Goal: Navigation & Orientation: Find specific page/section

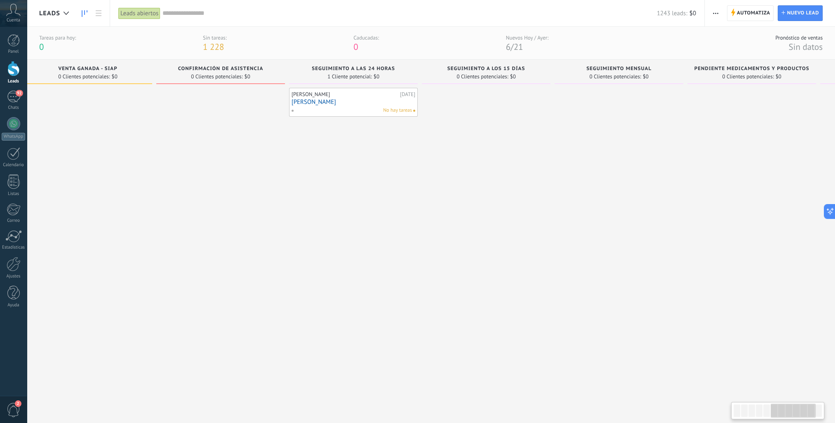
scroll to position [0, 685]
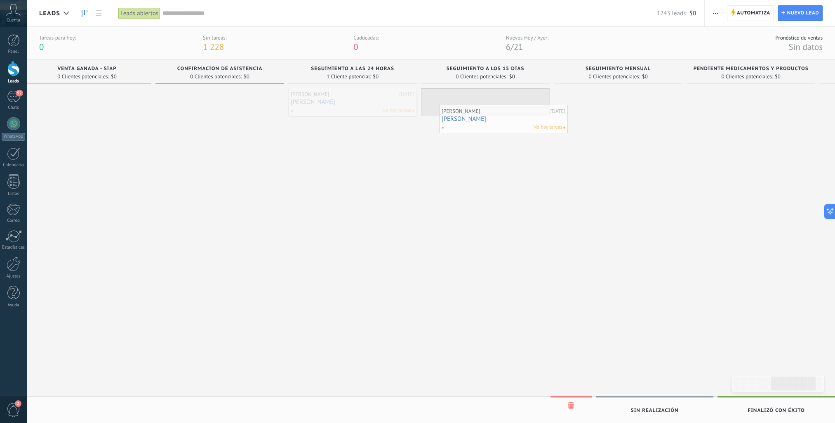
drag, startPoint x: 379, startPoint y: 103, endPoint x: 542, endPoint y: 111, distance: 163.1
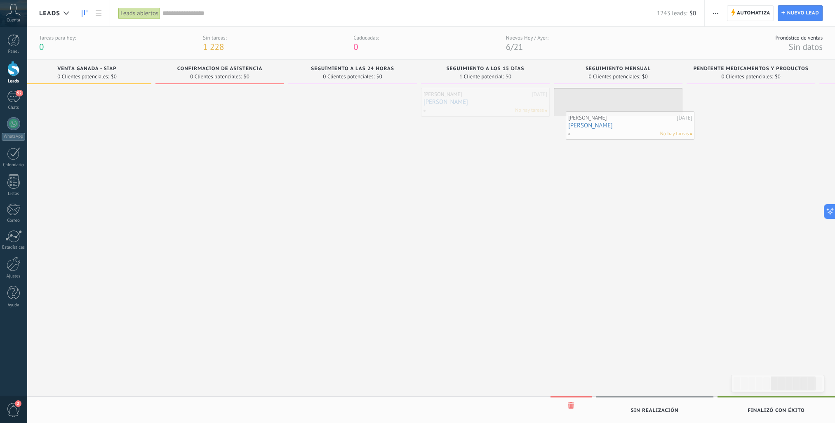
drag, startPoint x: 481, startPoint y: 95, endPoint x: 626, endPoint y: 118, distance: 146.6
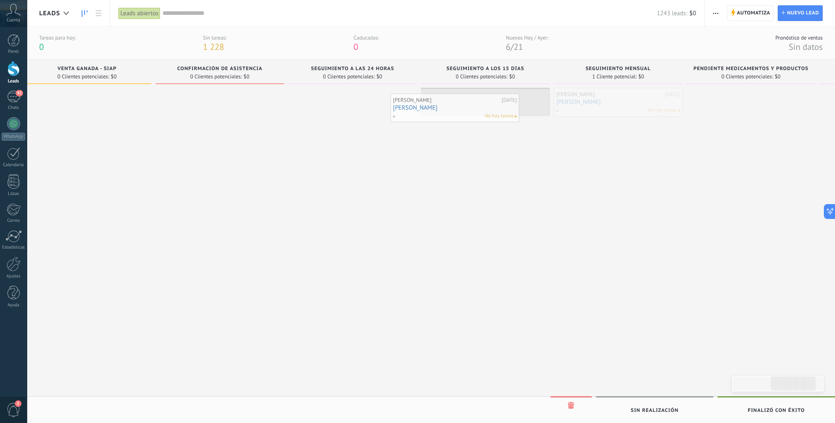
drag, startPoint x: 619, startPoint y: 111, endPoint x: 461, endPoint y: 113, distance: 158.4
drag, startPoint x: 460, startPoint y: 113, endPoint x: 315, endPoint y: 115, distance: 145.2
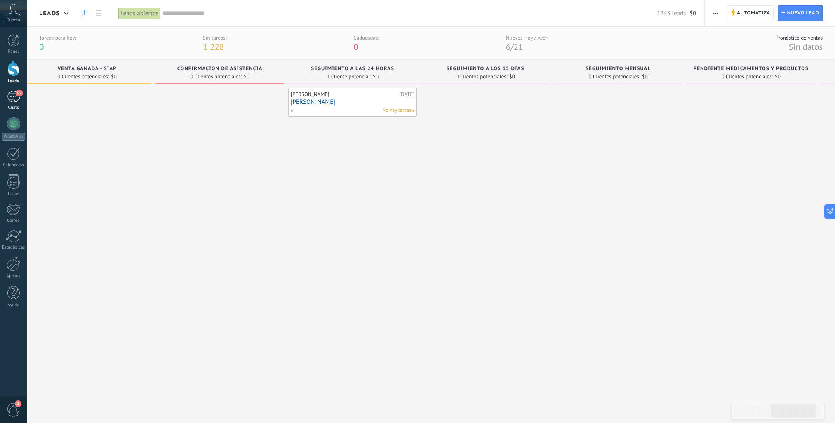
click at [9, 97] on div "92" at bounding box center [13, 97] width 13 height 12
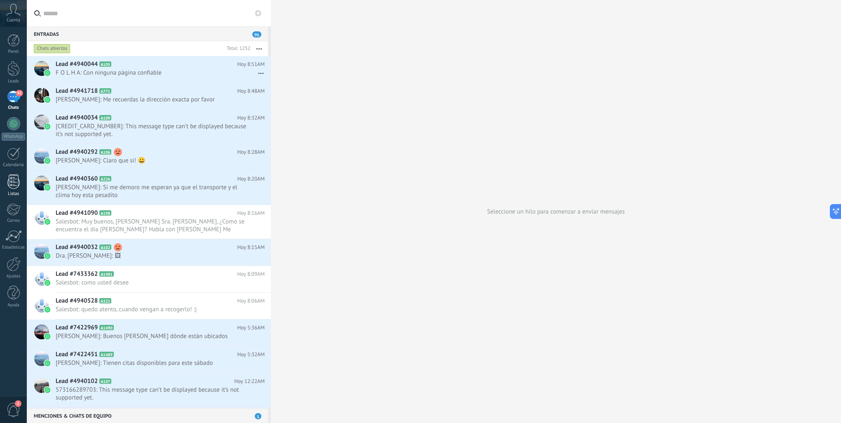
click at [12, 180] on div at bounding box center [13, 181] width 12 height 14
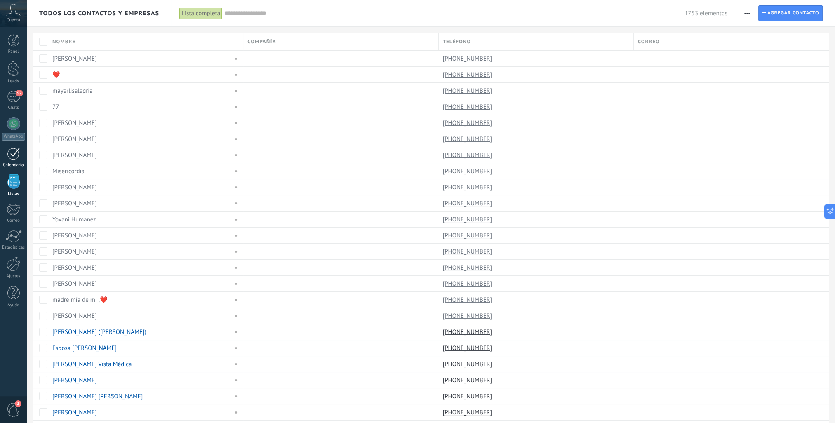
click at [11, 158] on div at bounding box center [13, 153] width 13 height 13
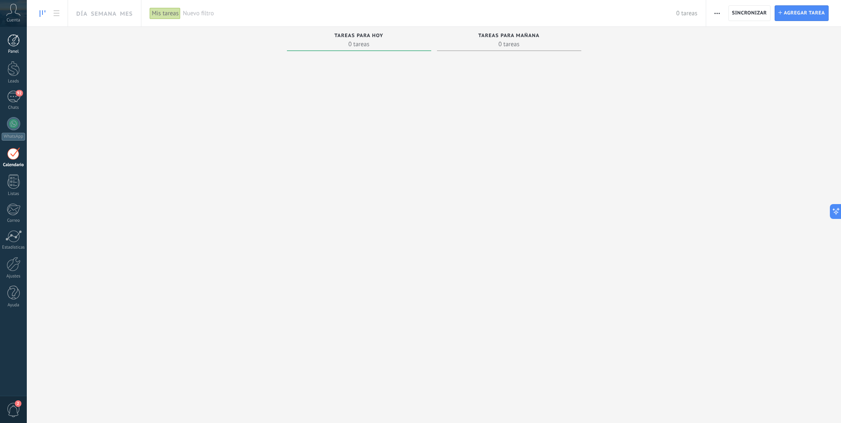
click at [11, 39] on div at bounding box center [13, 40] width 12 height 12
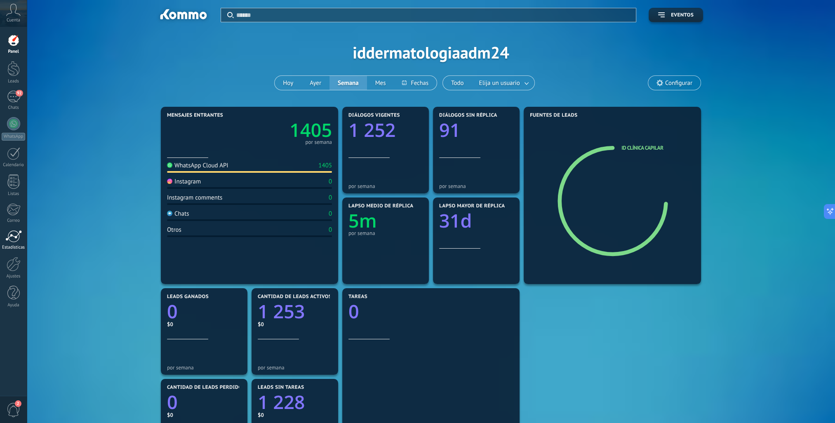
click at [15, 238] on div at bounding box center [13, 236] width 16 height 12
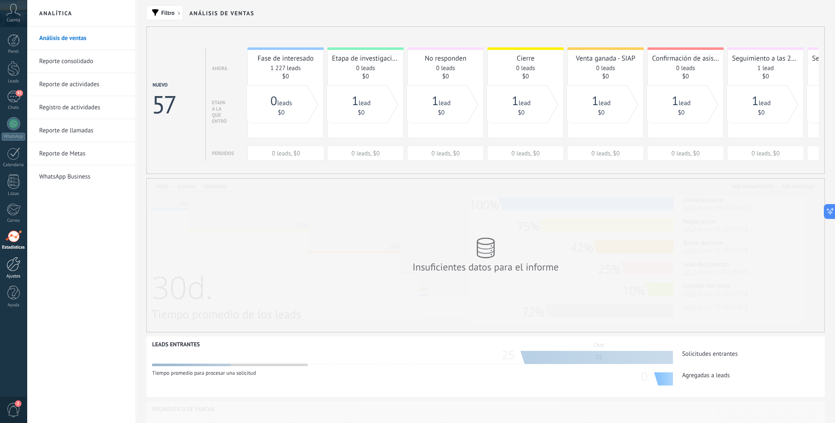
click at [10, 274] on div "Ajustes" at bounding box center [14, 276] width 24 height 5
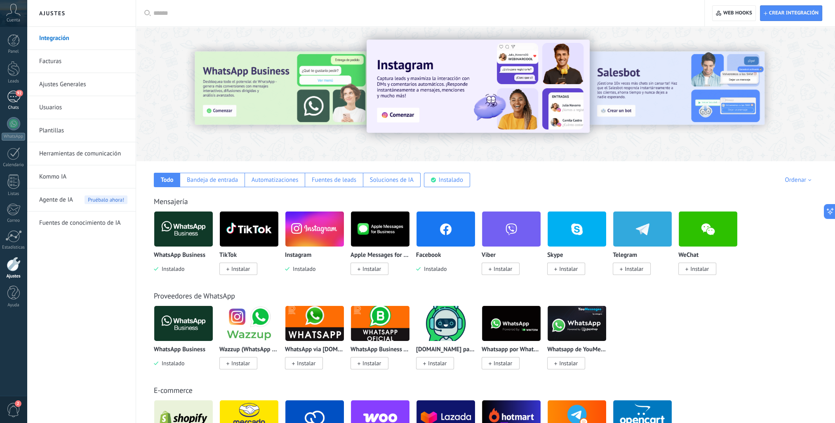
click at [12, 99] on div "92" at bounding box center [13, 97] width 13 height 12
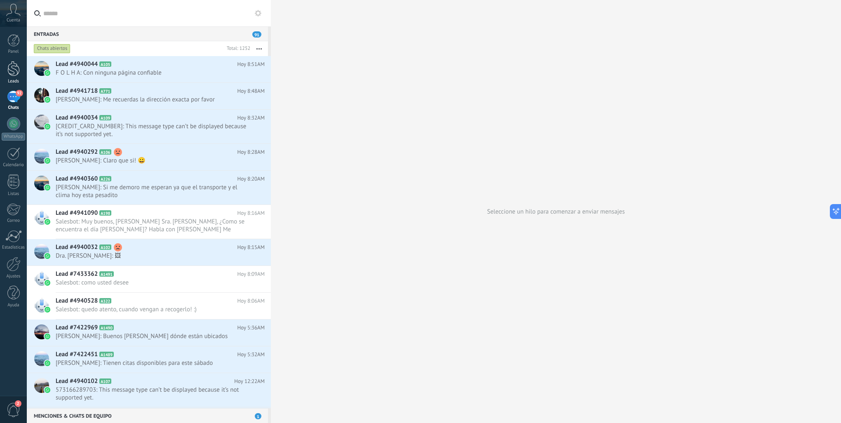
click at [10, 74] on div at bounding box center [13, 68] width 12 height 15
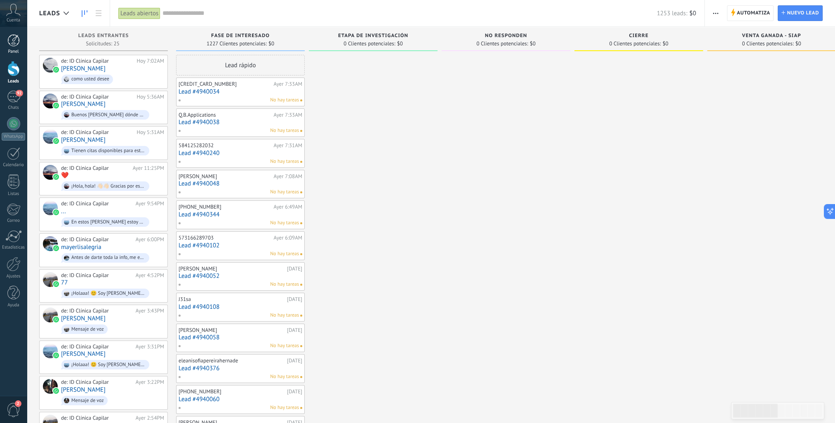
click at [12, 51] on div "Panel" at bounding box center [14, 51] width 24 height 5
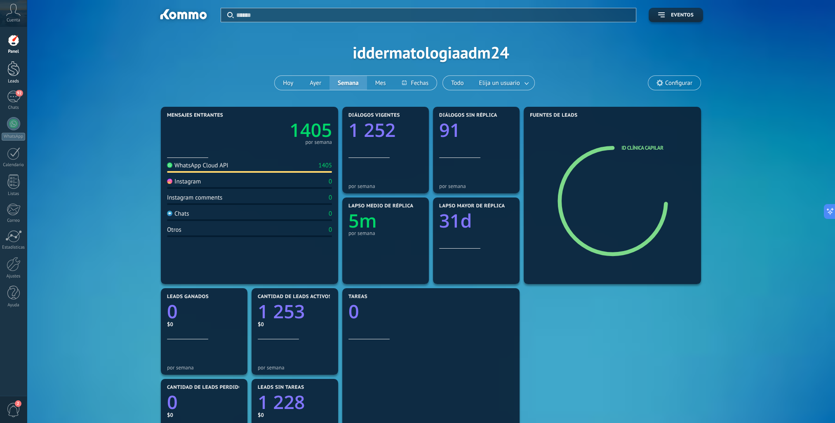
click at [19, 72] on div at bounding box center [13, 68] width 12 height 15
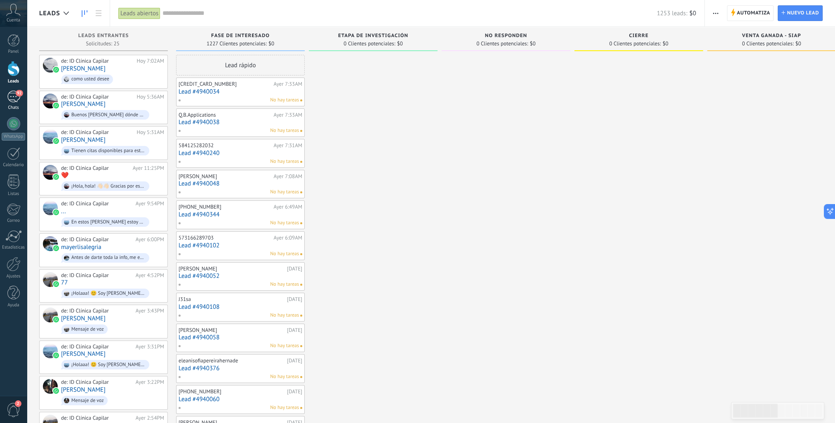
click at [8, 93] on div "92" at bounding box center [13, 97] width 13 height 12
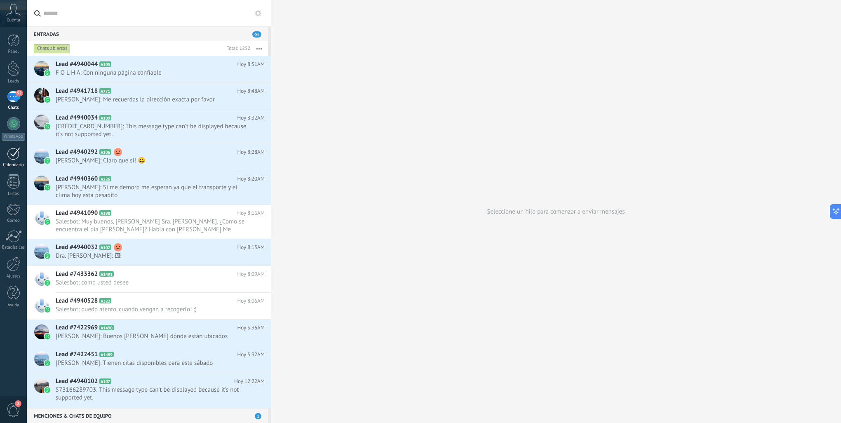
click at [0, 158] on html ".abccls-1,.abccls-2{fill-rule:evenodd}.abccls-2{fill:#fff} .abfcls-1{fill:none}…" at bounding box center [420, 211] width 841 height 423
click at [15, 170] on div "Panel Leads 92 Chats WhatsApp Clientes" at bounding box center [13, 175] width 27 height 282
click at [11, 181] on div at bounding box center [13, 181] width 12 height 14
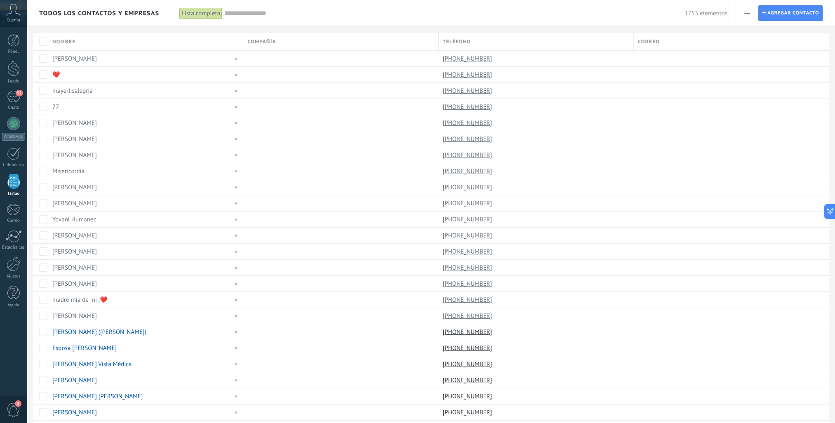
click at [8, 28] on div "Panel Leads 92 Chats WhatsApp Clientes" at bounding box center [27, 212] width 54 height 370
click at [11, 16] on div "Cuenta" at bounding box center [13, 13] width 27 height 27
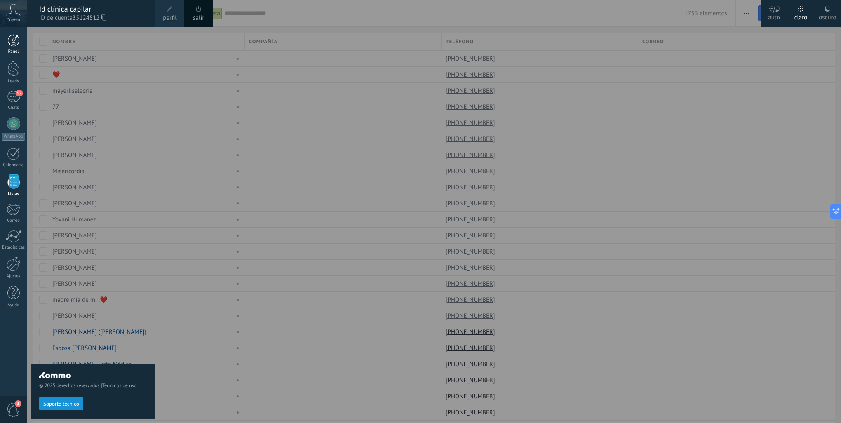
click at [12, 52] on div "Panel" at bounding box center [14, 51] width 24 height 5
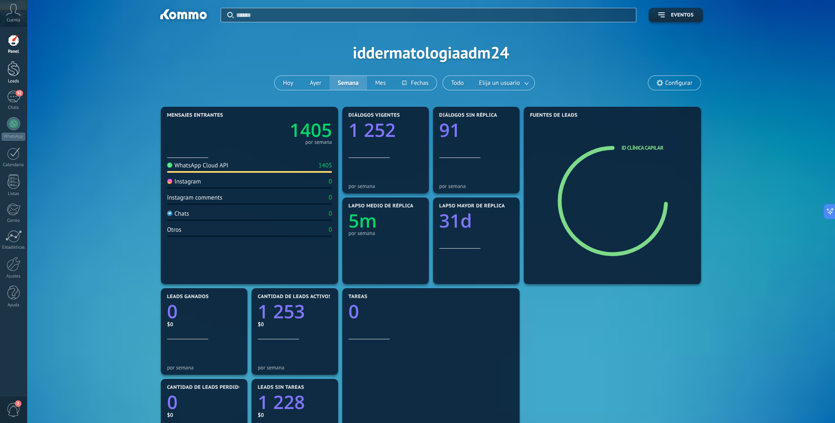
click at [6, 70] on link "Leads" at bounding box center [13, 72] width 27 height 23
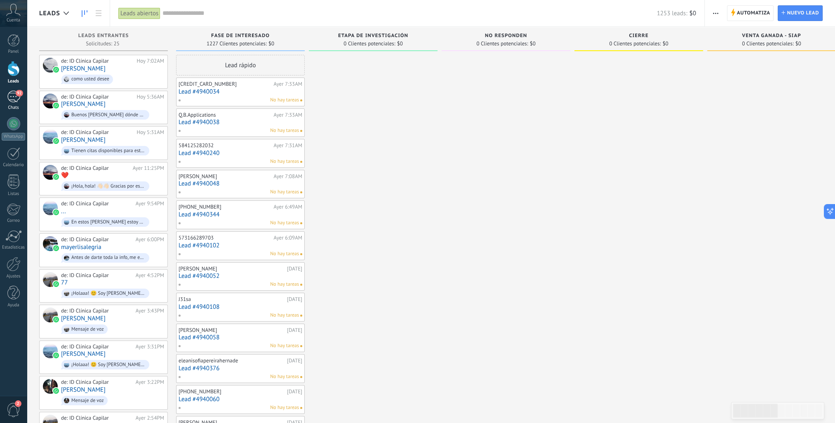
click at [9, 99] on div "92" at bounding box center [13, 97] width 13 height 12
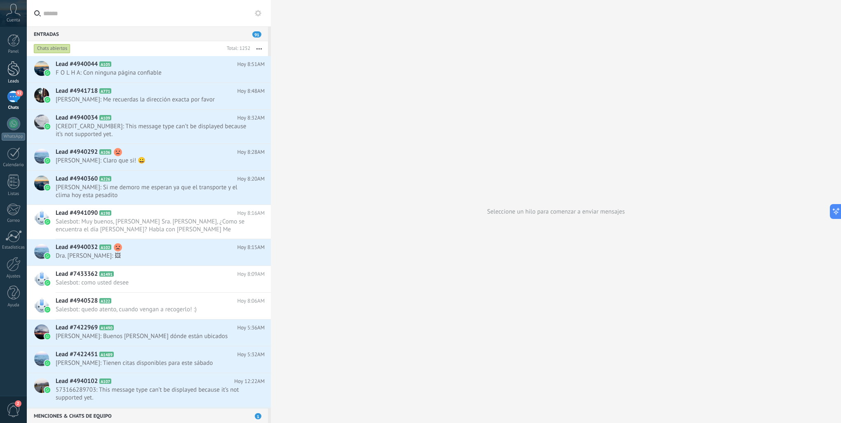
click at [13, 79] on div "Leads" at bounding box center [14, 81] width 24 height 5
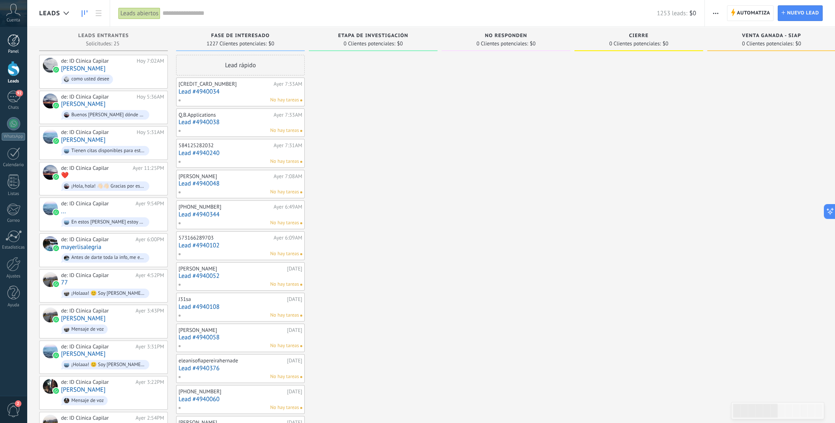
click at [17, 50] on div "Panel" at bounding box center [14, 51] width 24 height 5
